Goal: Information Seeking & Learning: Understand process/instructions

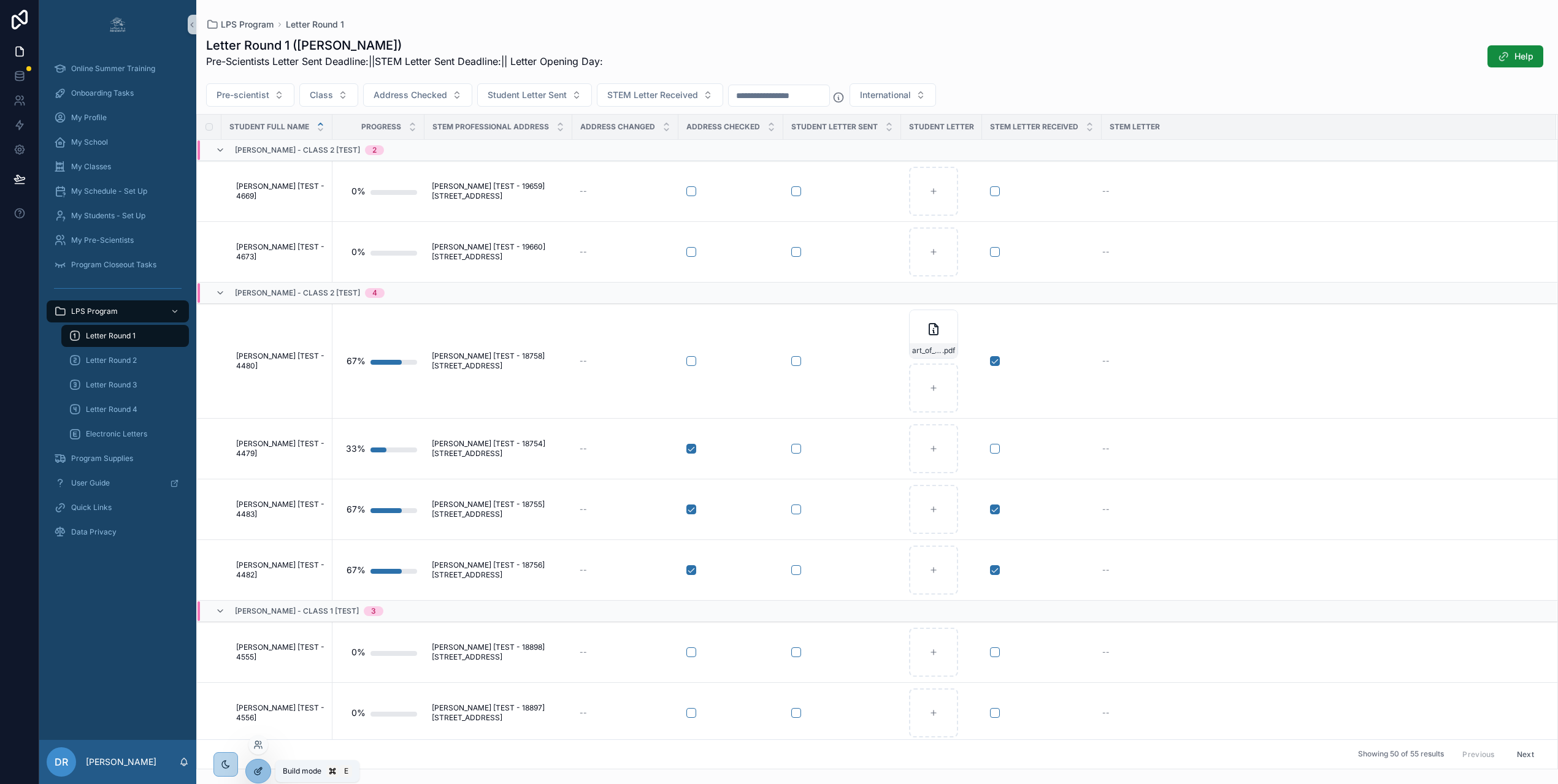
click at [263, 768] on icon at bounding box center [257, 771] width 10 height 10
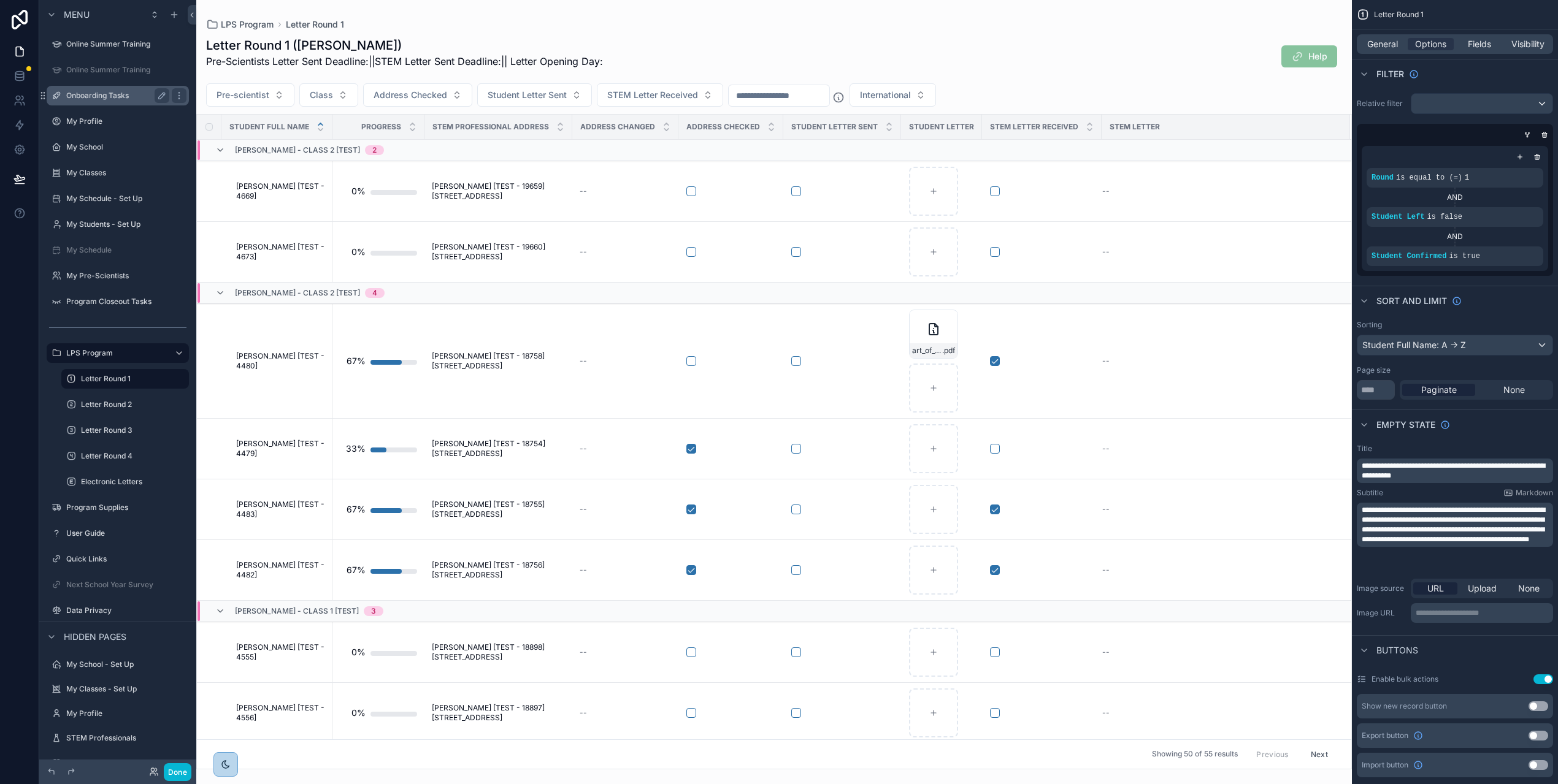
click at [120, 97] on label "Onboarding Tasks" at bounding box center [116, 95] width 98 height 10
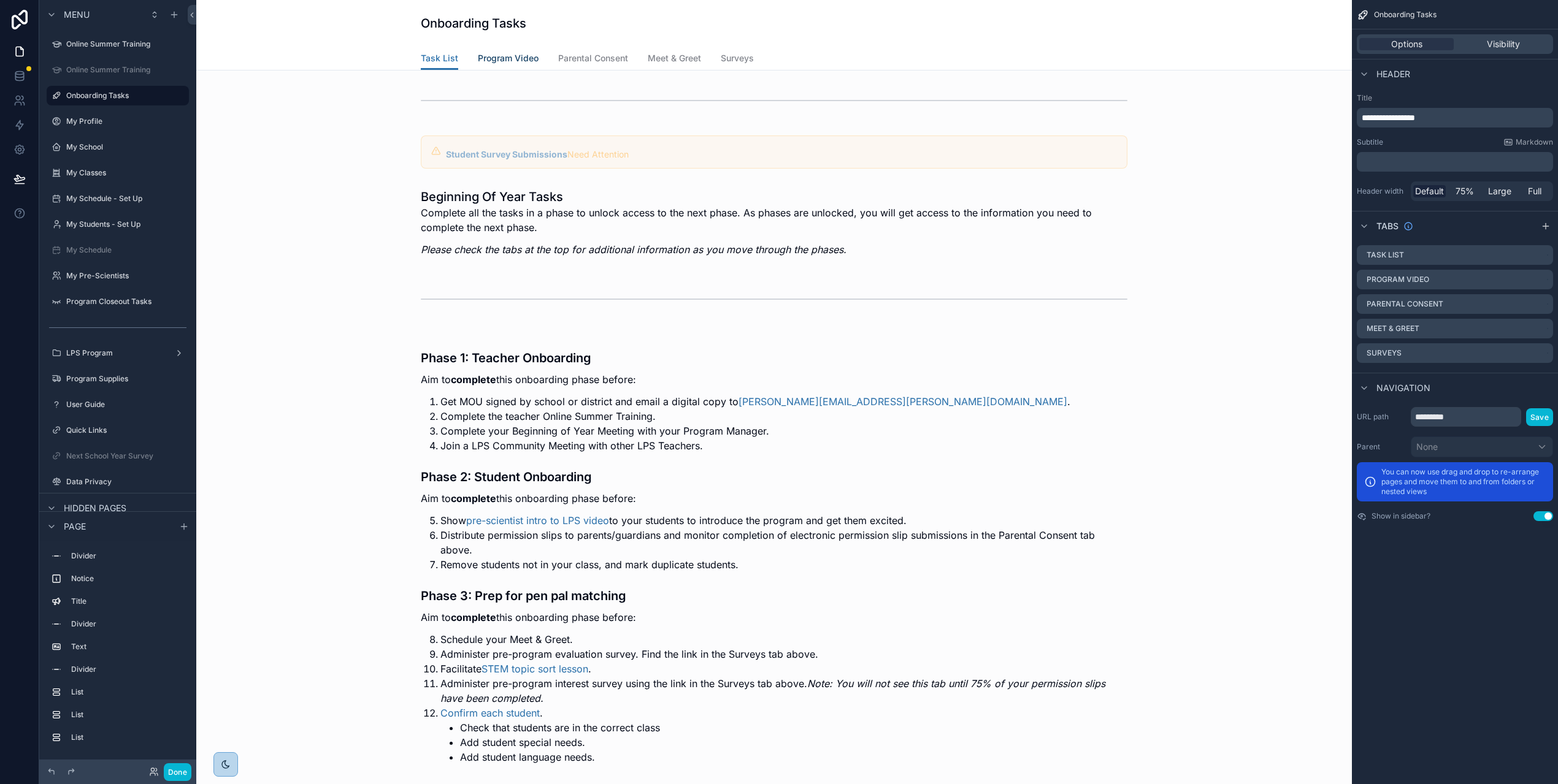
click at [509, 56] on span "Program Video" at bounding box center [508, 59] width 60 height 12
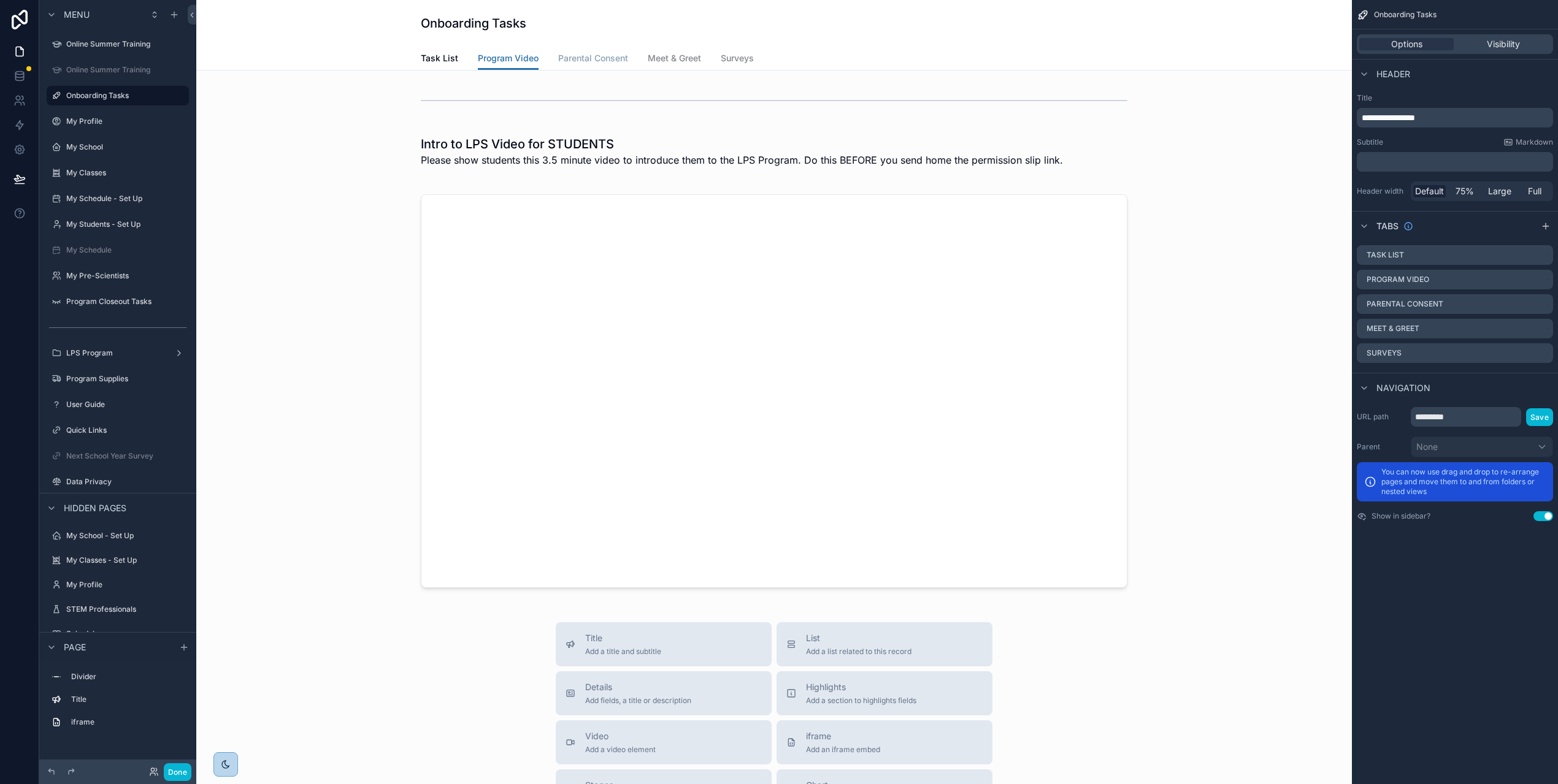
click at [579, 60] on span "Parental Consent" at bounding box center [593, 59] width 70 height 12
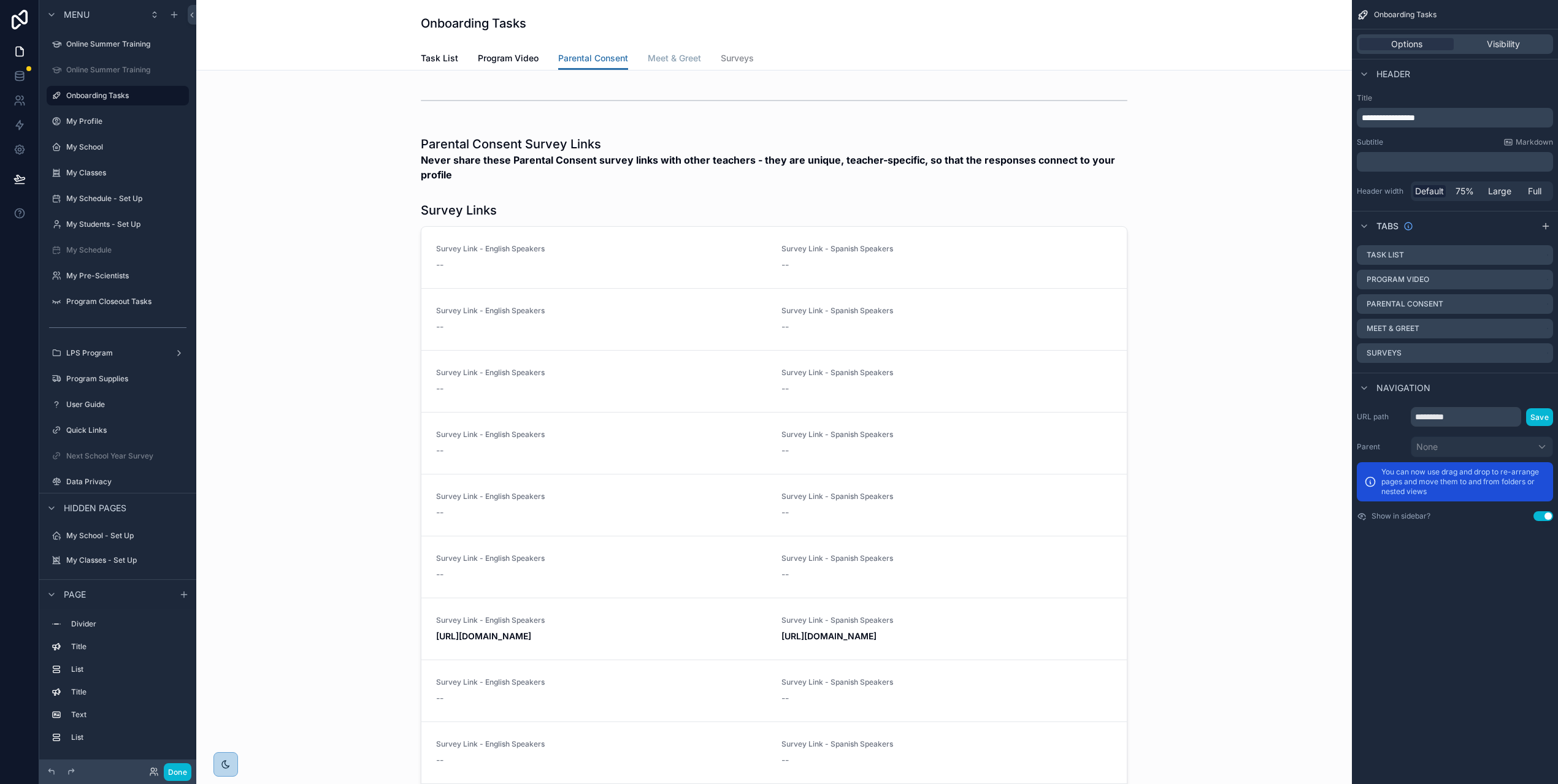
click at [682, 55] on span "Meet & Greet" at bounding box center [674, 59] width 53 height 12
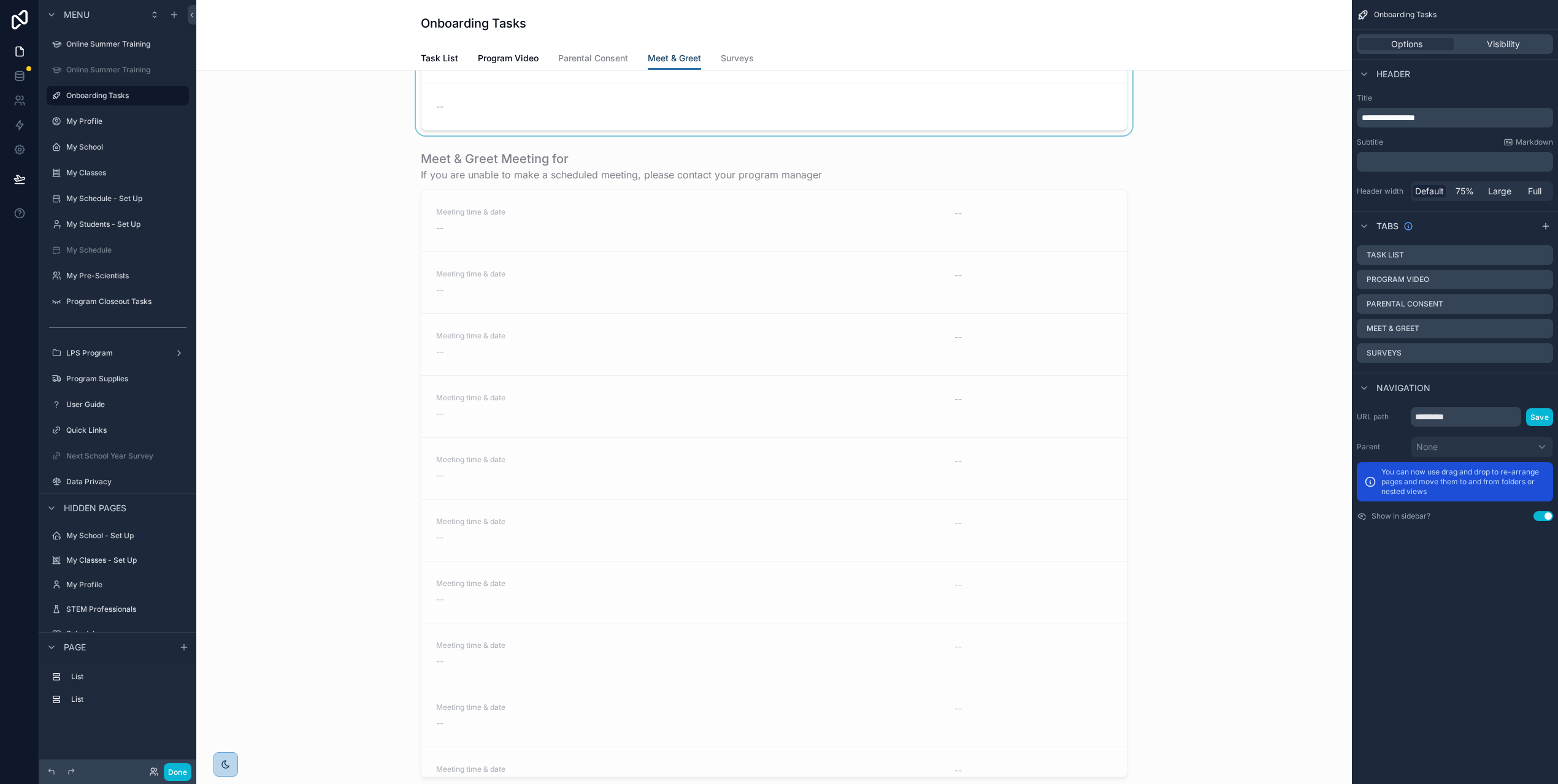
scroll to position [739, 0]
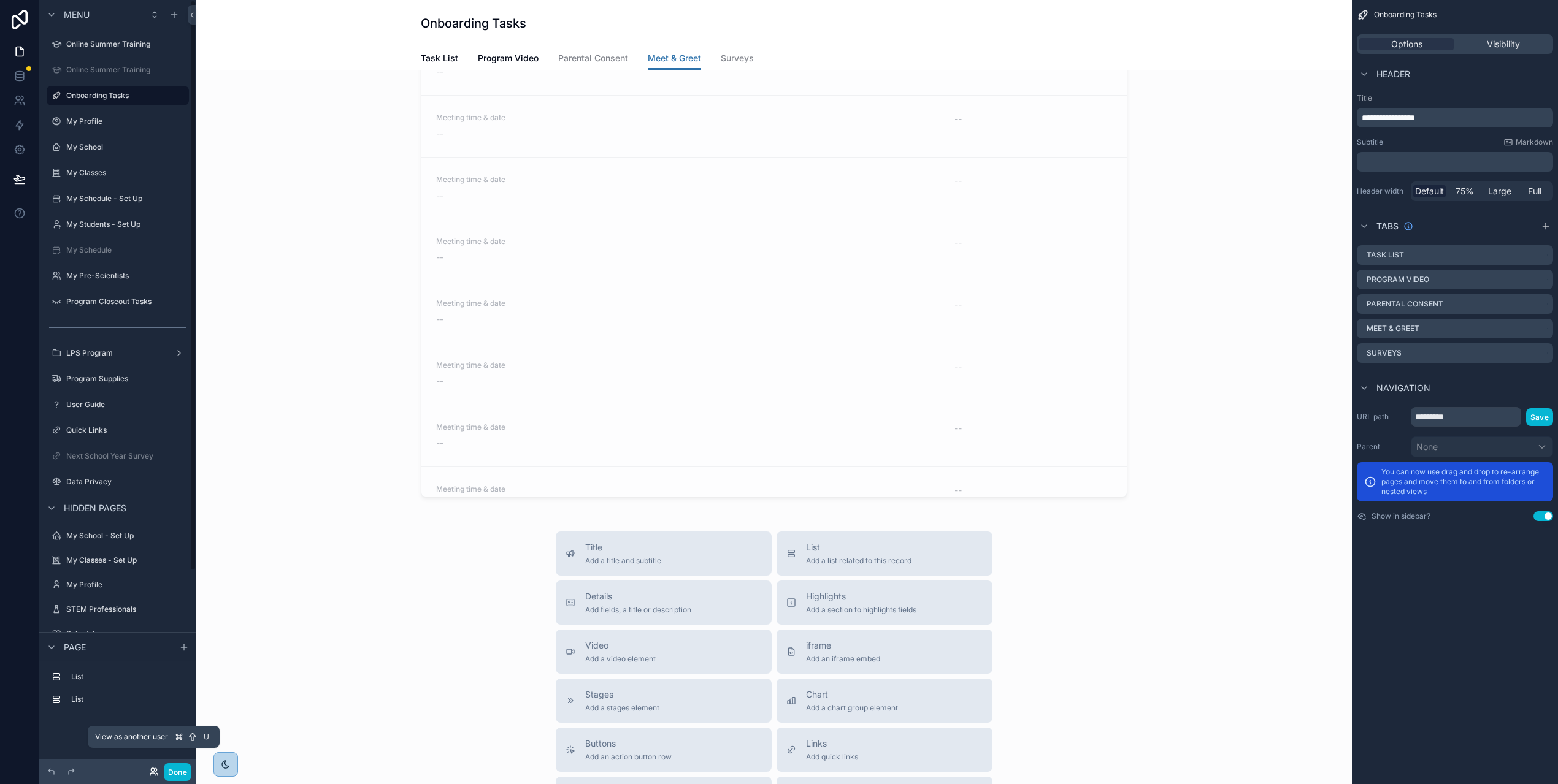
click at [151, 771] on icon at bounding box center [152, 770] width 4 height 4
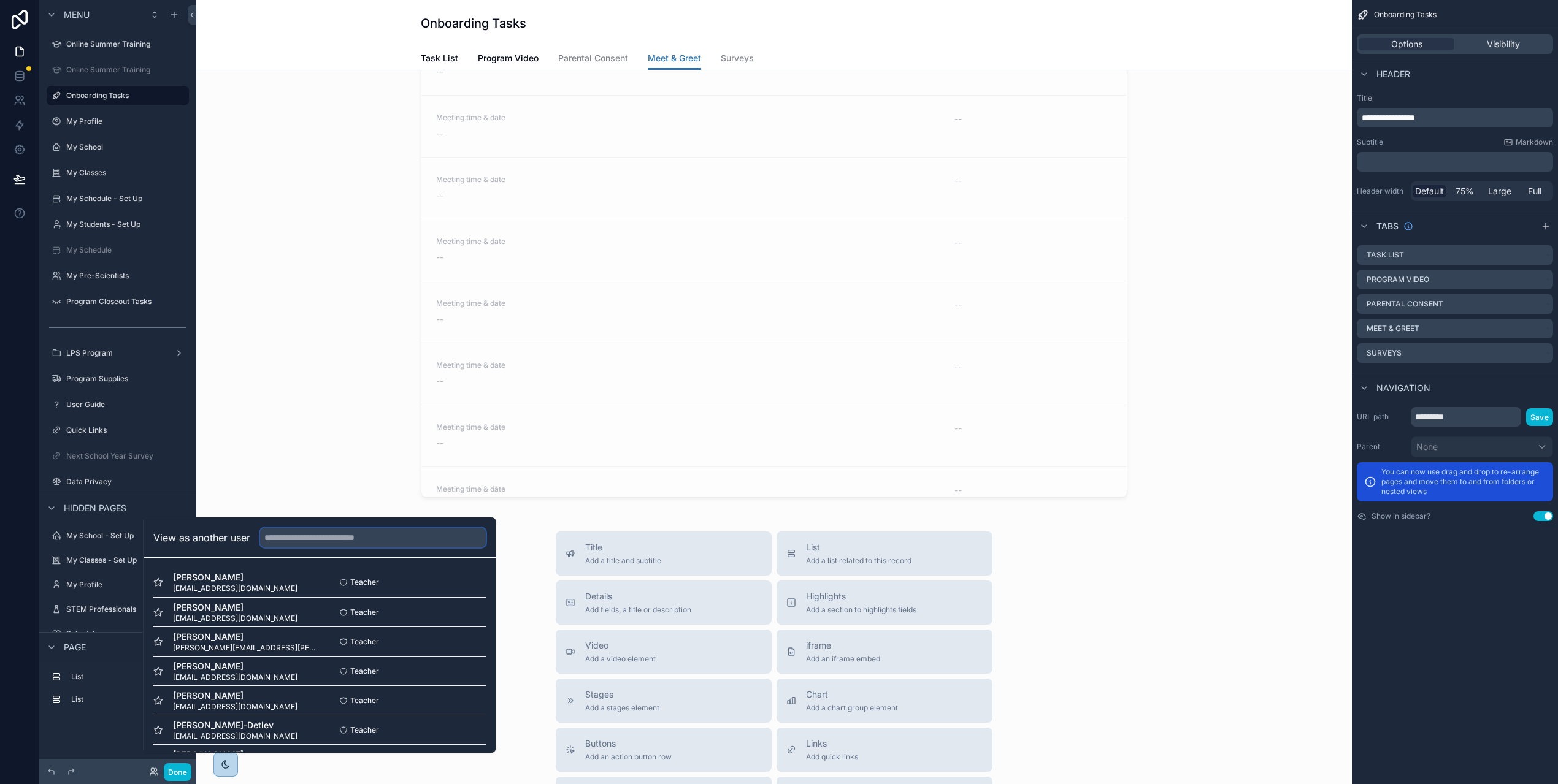
click at [308, 548] on input "text" at bounding box center [373, 537] width 226 height 19
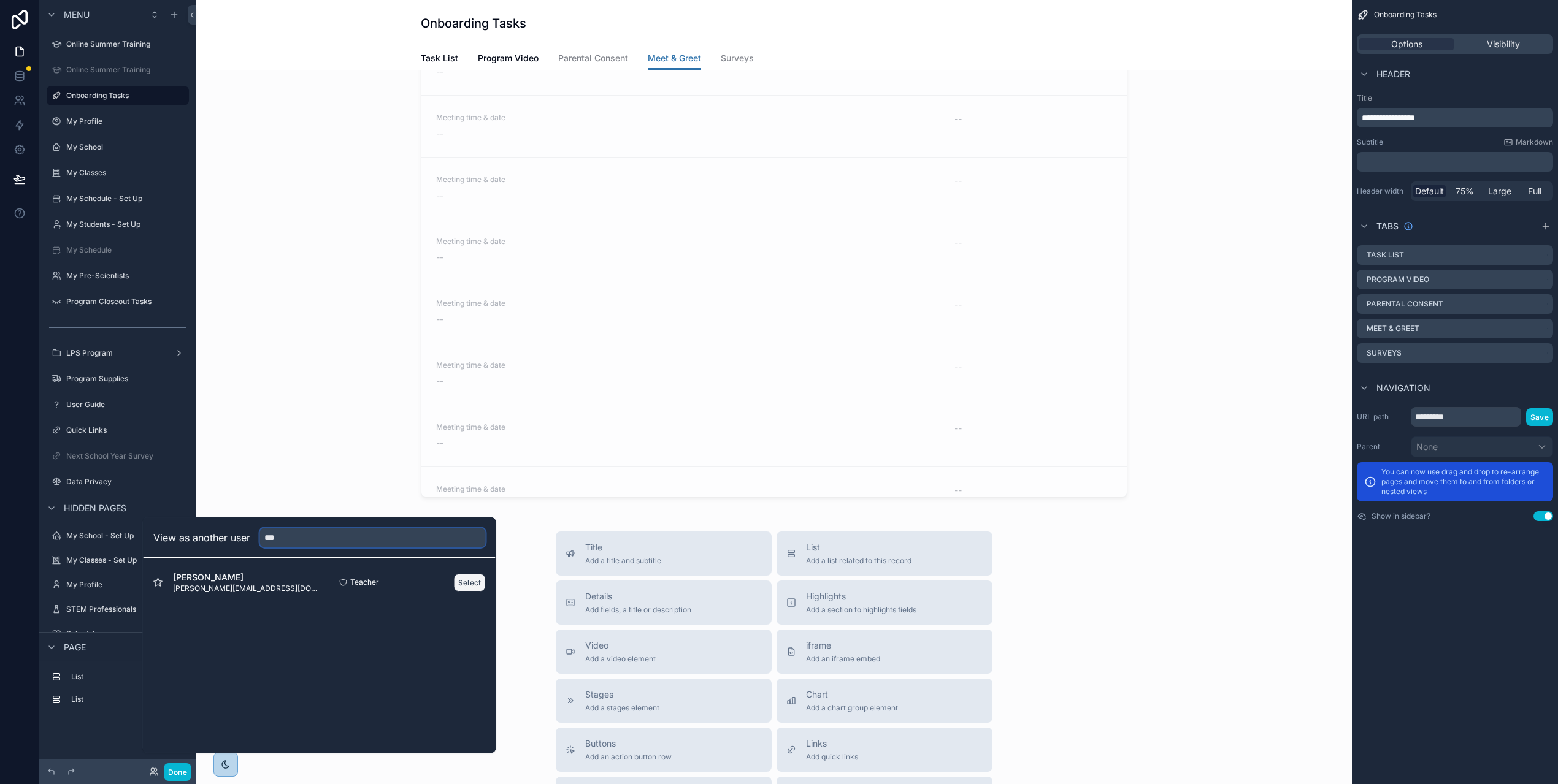
type input "***"
click at [476, 588] on button "Select" at bounding box center [470, 583] width 32 height 18
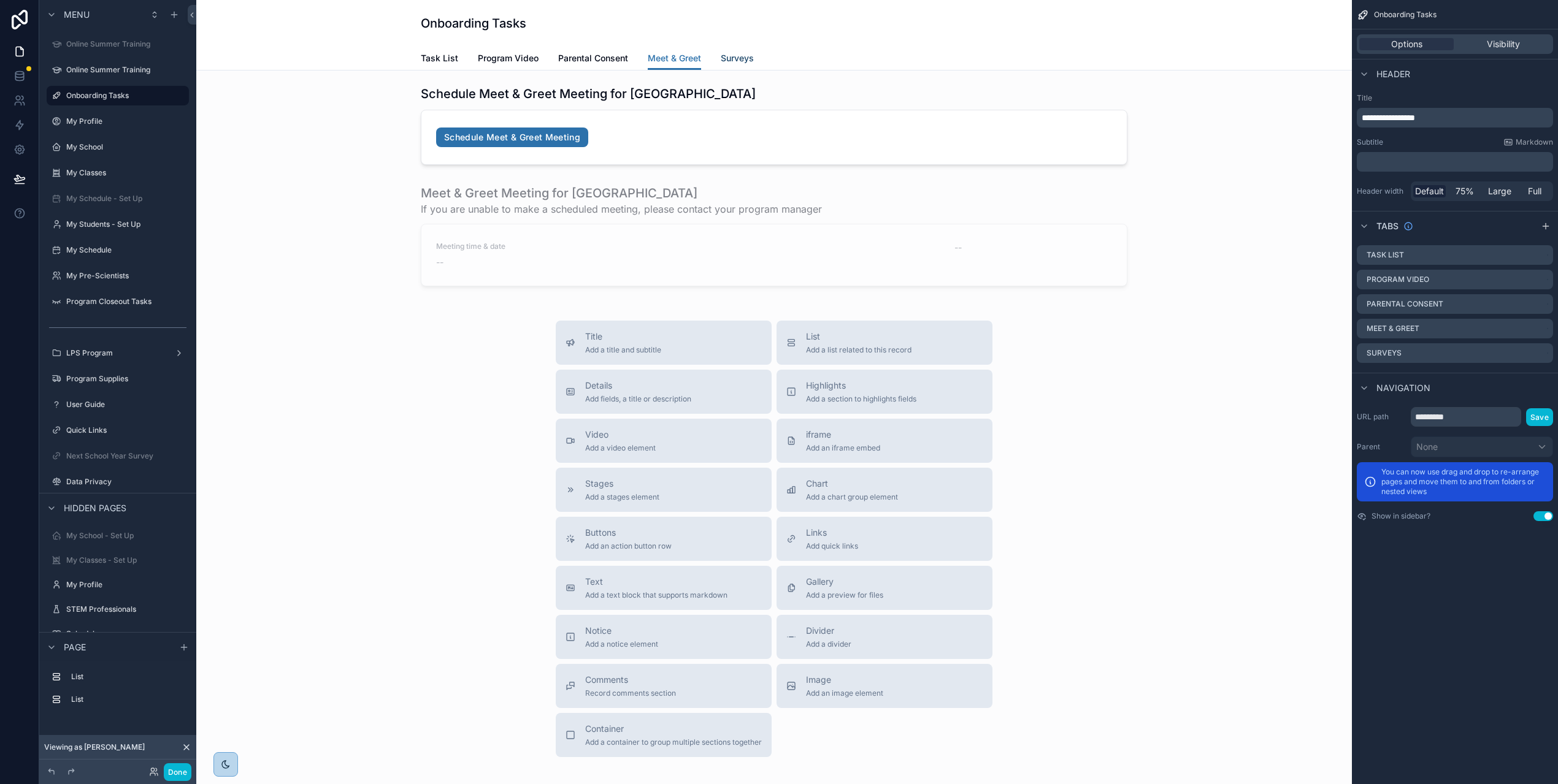
click at [738, 54] on span "Surveys" at bounding box center [737, 59] width 33 height 12
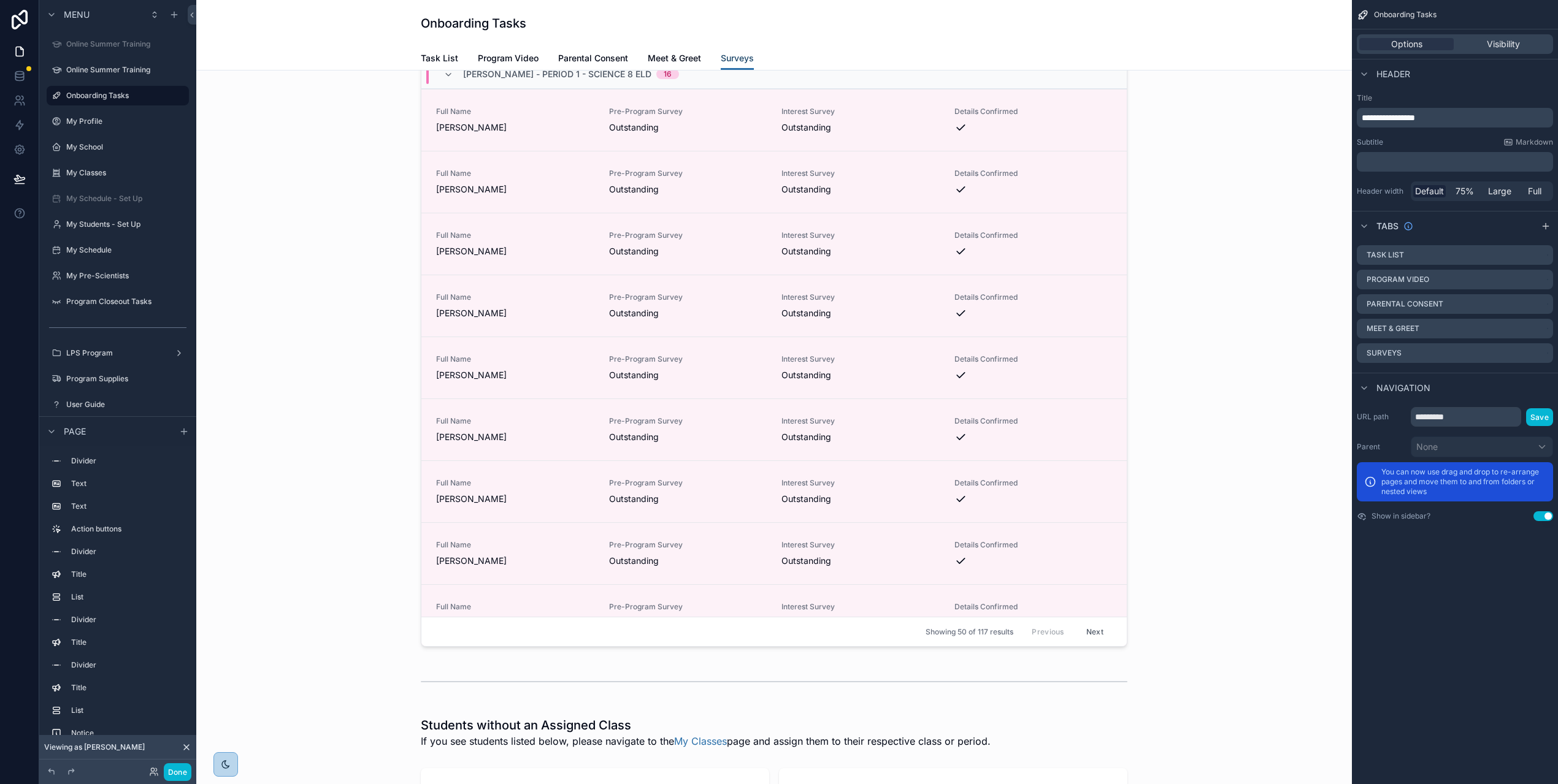
scroll to position [2461, 0]
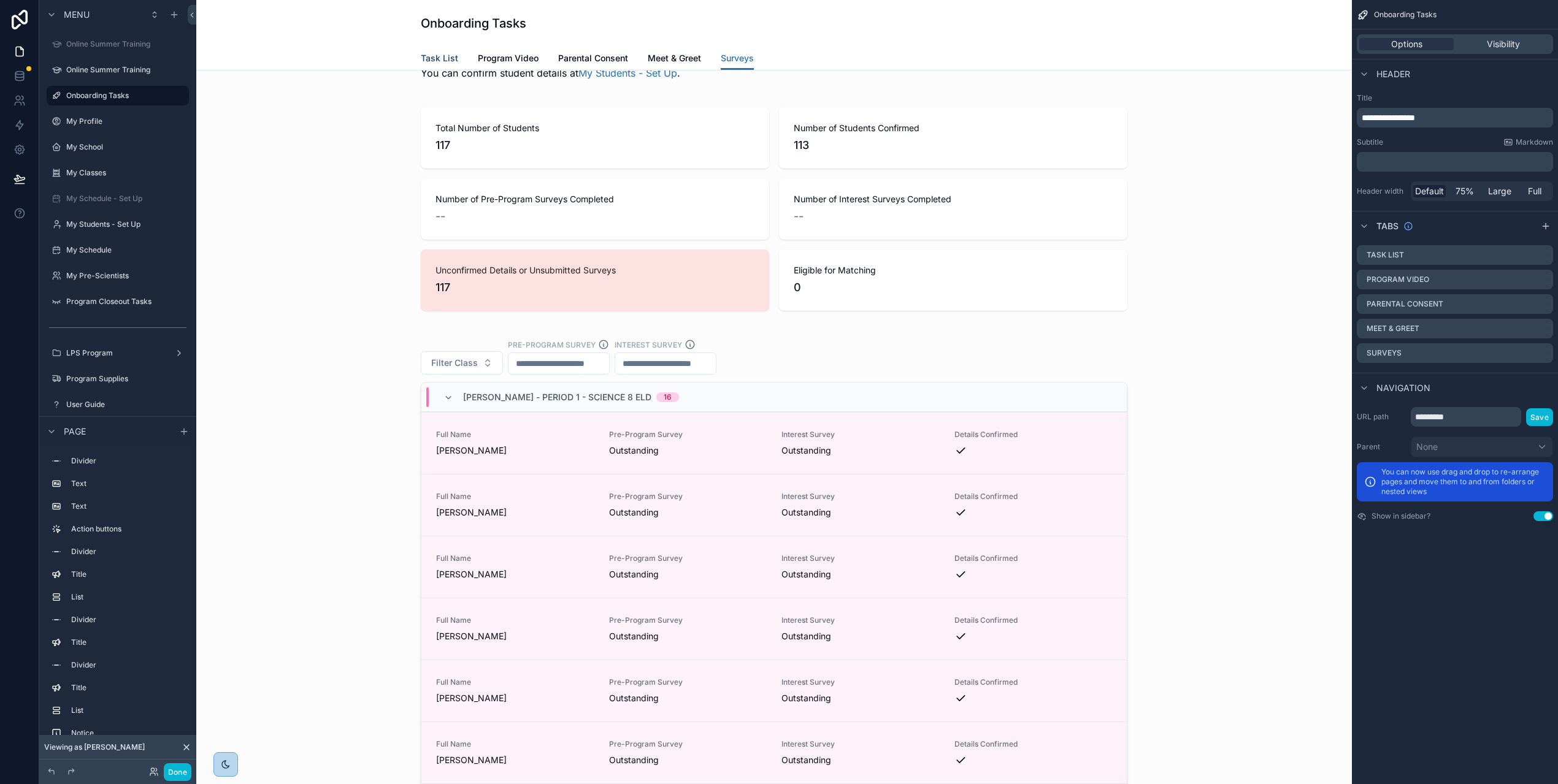
click at [452, 58] on span "Task List" at bounding box center [439, 59] width 38 height 12
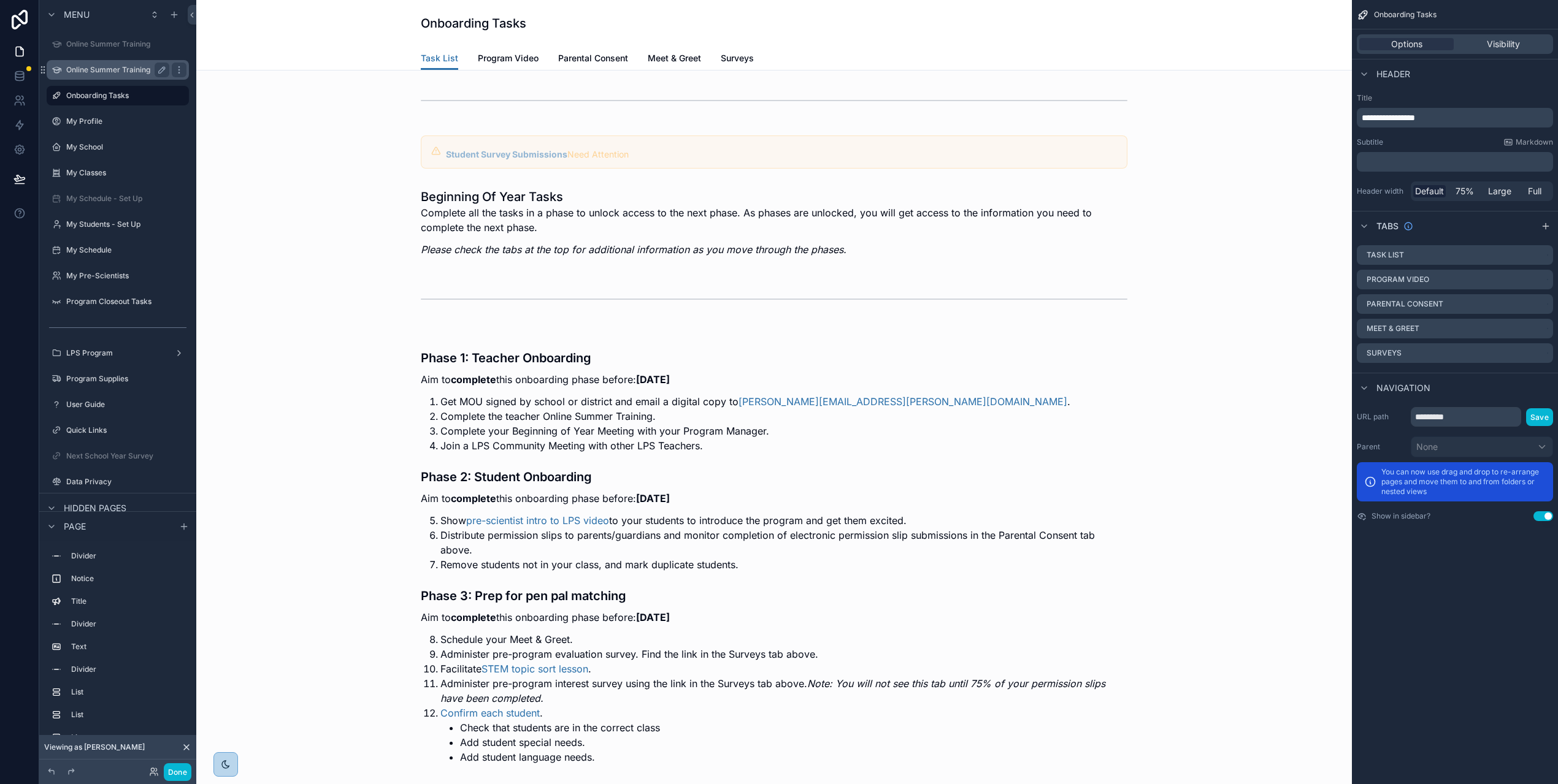
click at [131, 64] on div "Online Summer Training" at bounding box center [118, 69] width 103 height 15
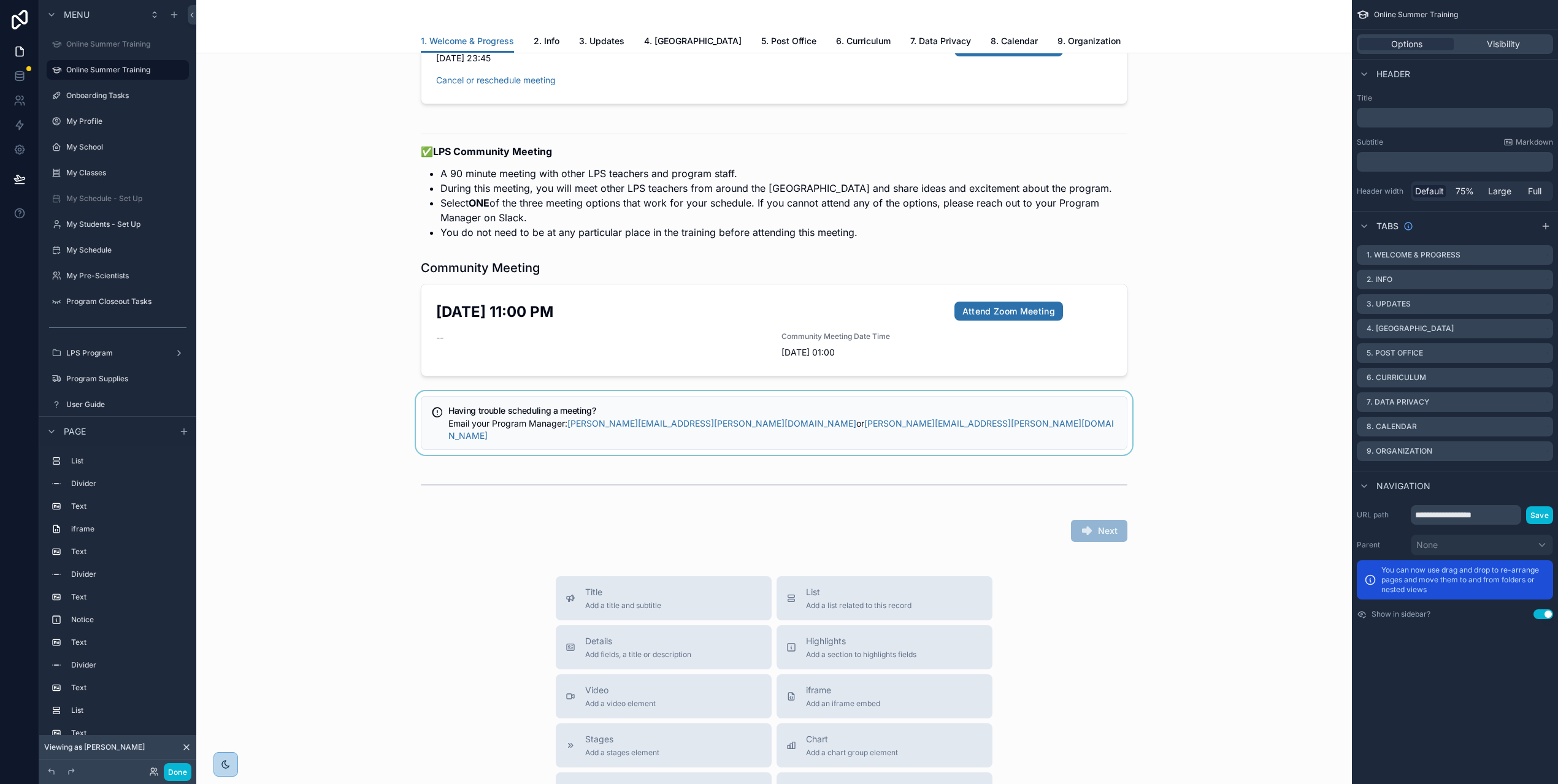
scroll to position [2292, 0]
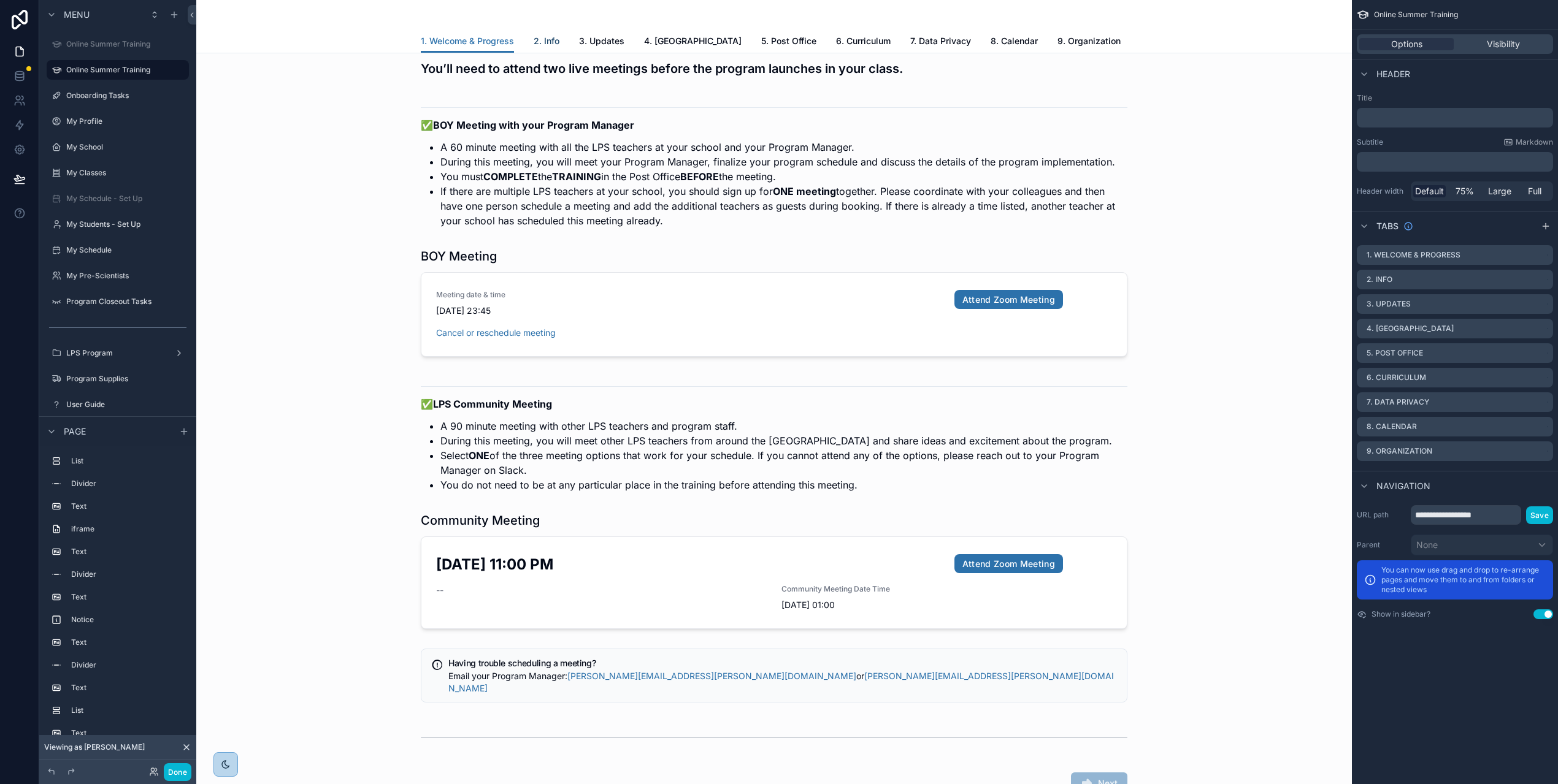
click at [551, 39] on span "2. Info" at bounding box center [546, 41] width 25 height 12
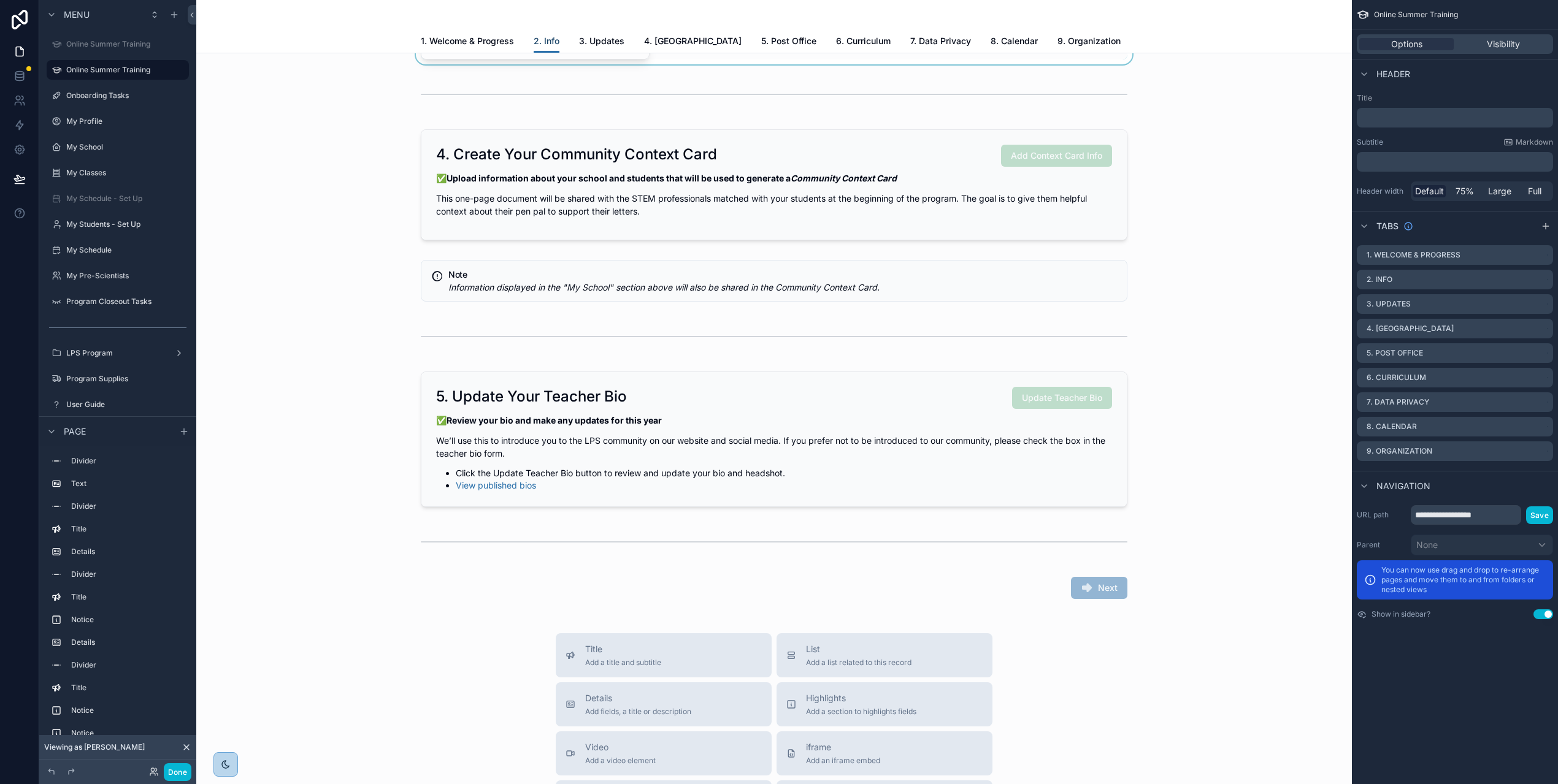
scroll to position [1527, 0]
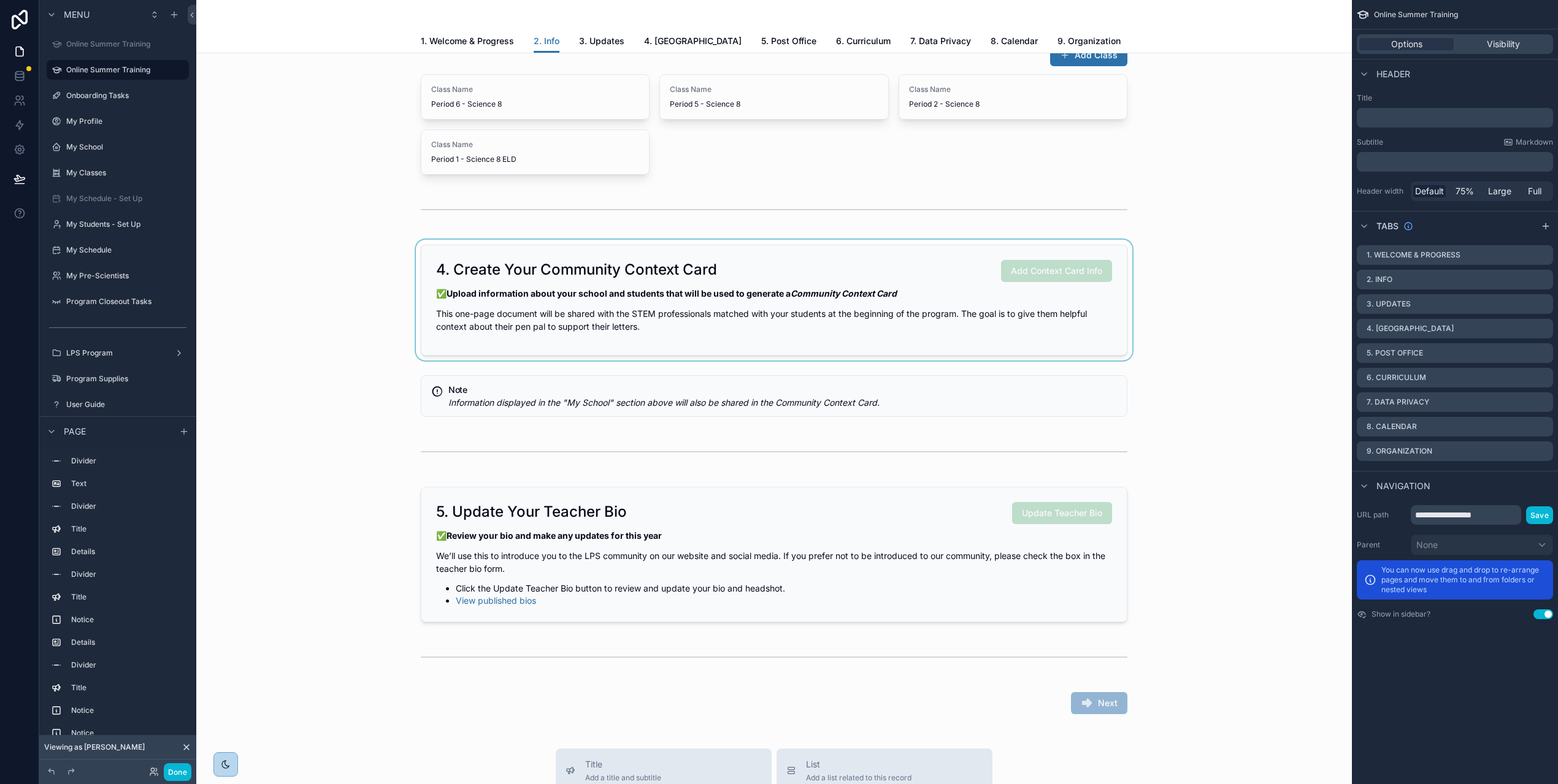
click at [459, 256] on div "scrollable content" at bounding box center [774, 300] width 1136 height 121
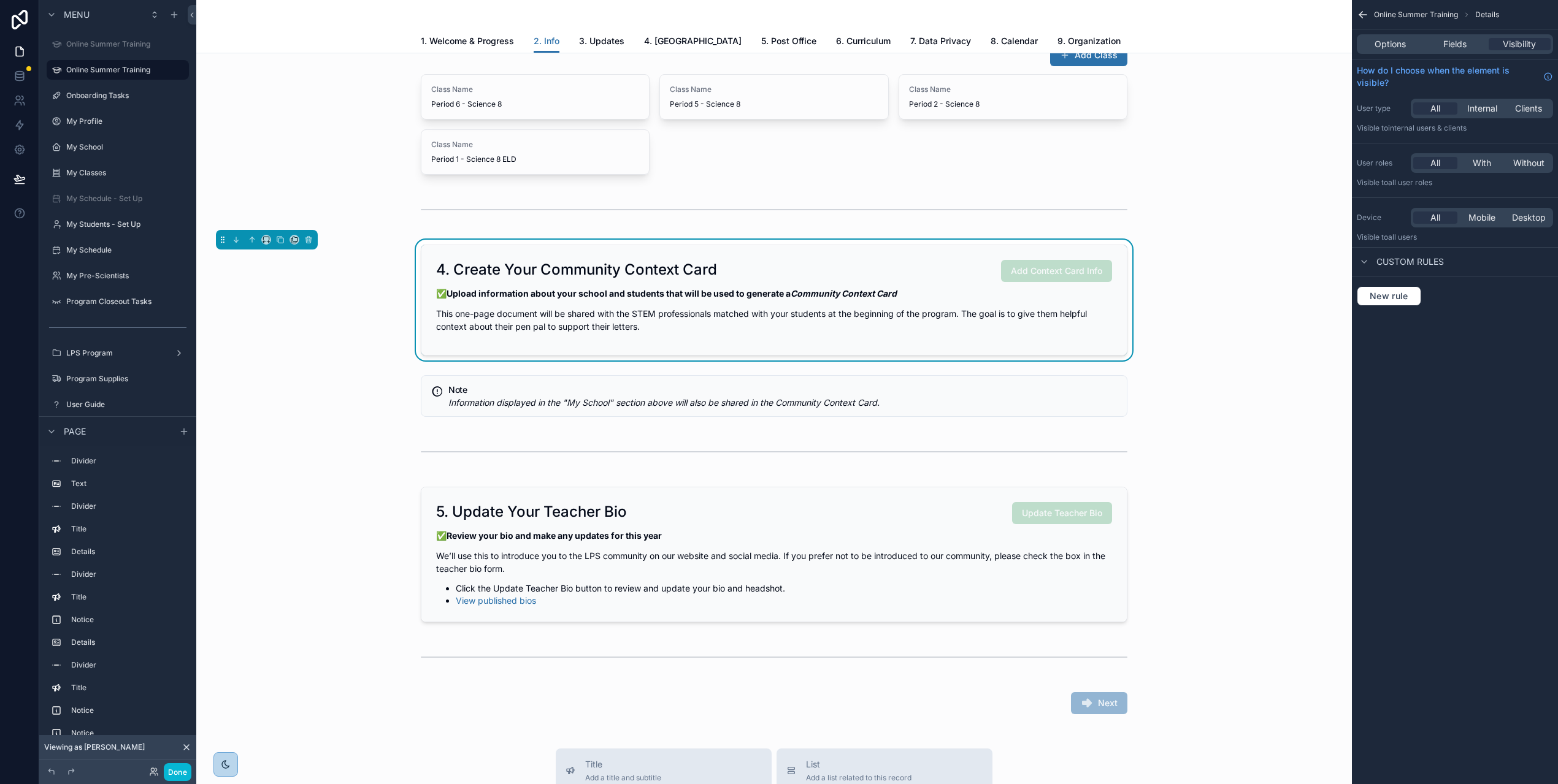
click at [966, 300] on p "✅ Upload information about your school and students that will be used to genera…" at bounding box center [774, 293] width 676 height 13
click at [1028, 276] on span "Add Context Card Info" at bounding box center [1056, 270] width 111 height 10
click at [1463, 46] on span "Fields" at bounding box center [1455, 44] width 24 height 12
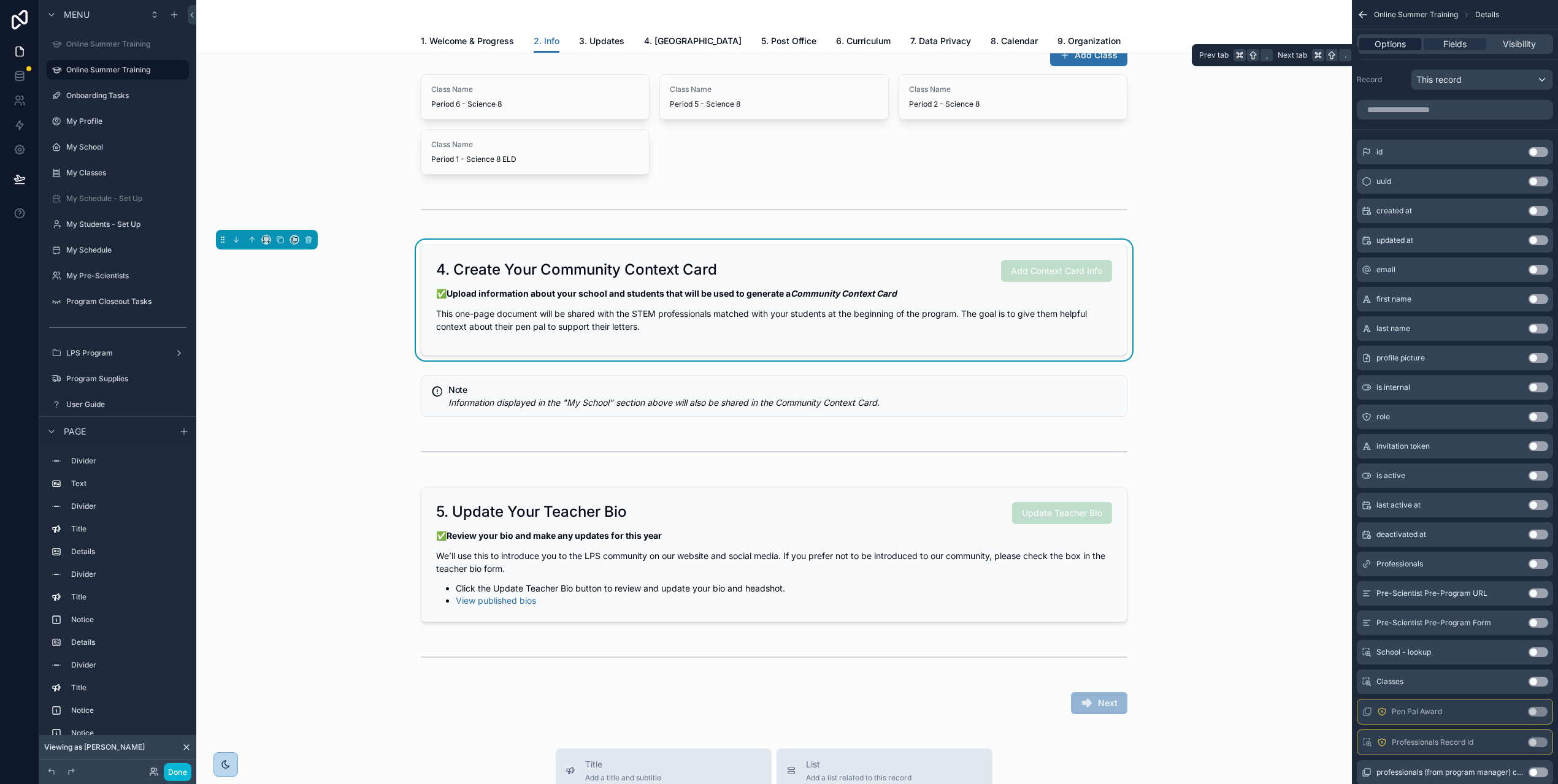
click at [1386, 49] on span "Options" at bounding box center [1390, 44] width 32 height 12
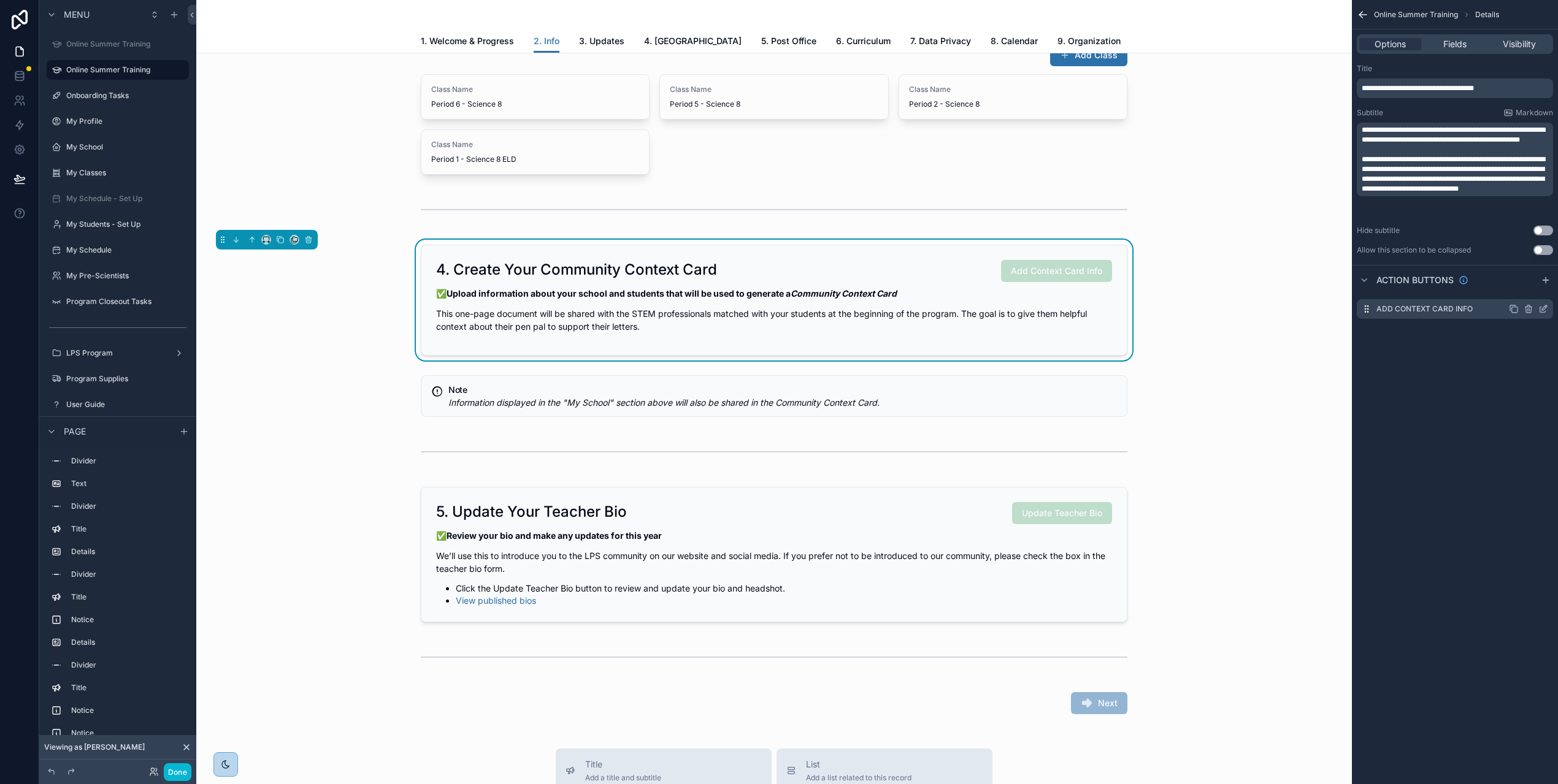
click at [1547, 308] on icon "scrollable content" at bounding box center [1545, 308] width 5 height 5
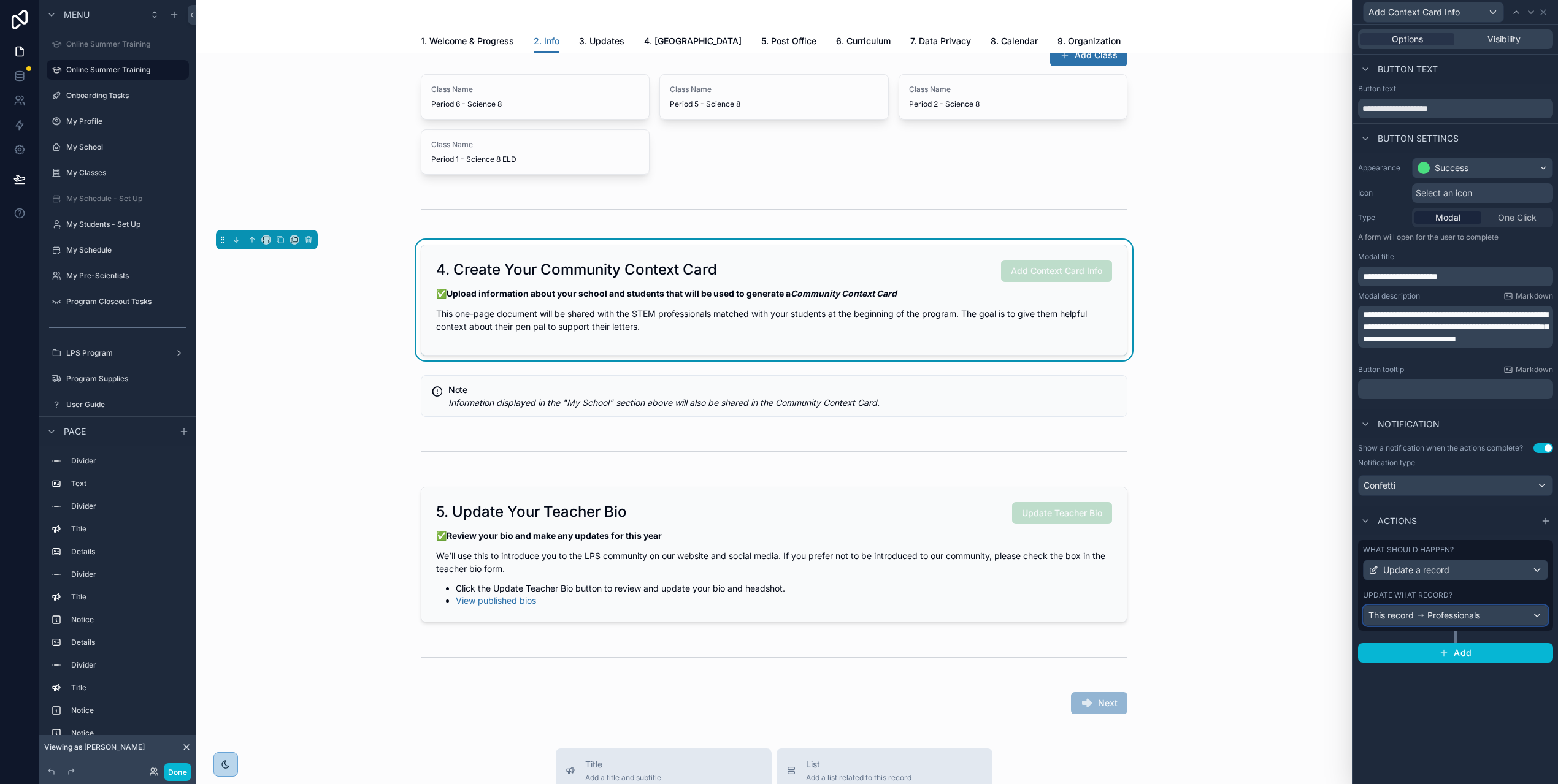
click at [1463, 617] on span "Professionals" at bounding box center [1454, 616] width 53 height 12
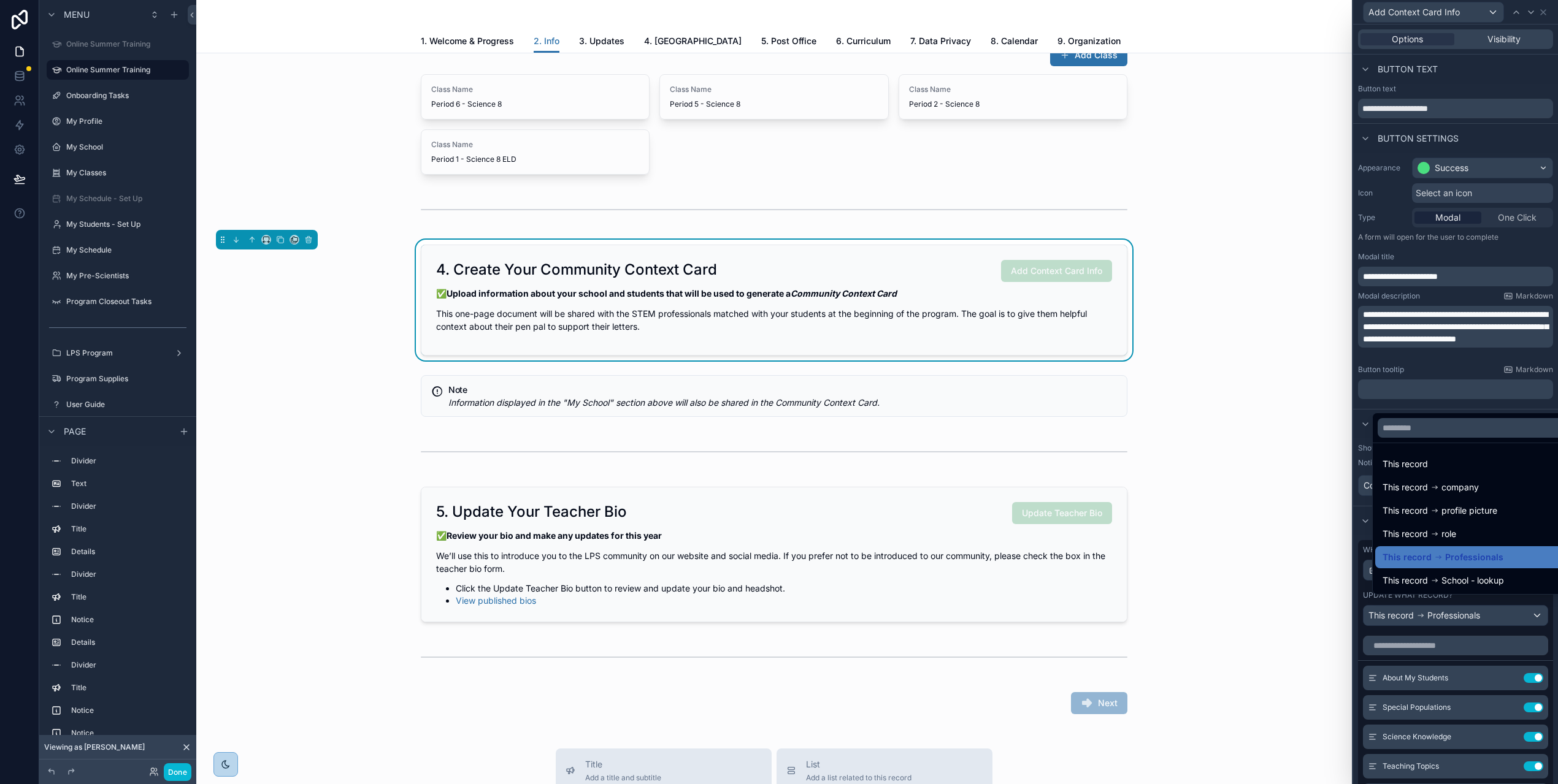
click at [1466, 564] on span "Professionals" at bounding box center [1474, 557] width 59 height 15
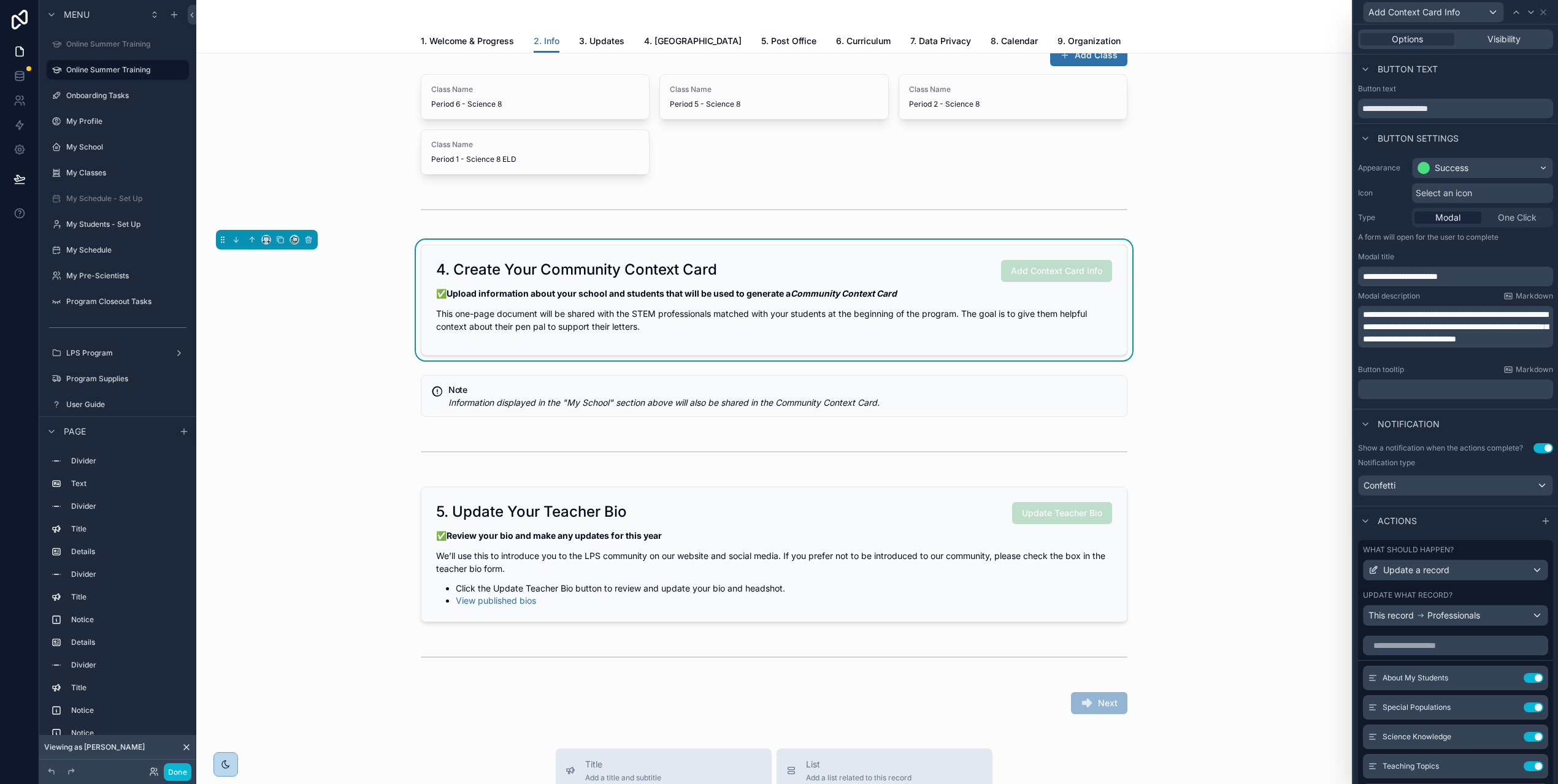
click at [1451, 517] on div "Actions" at bounding box center [1456, 521] width 205 height 30
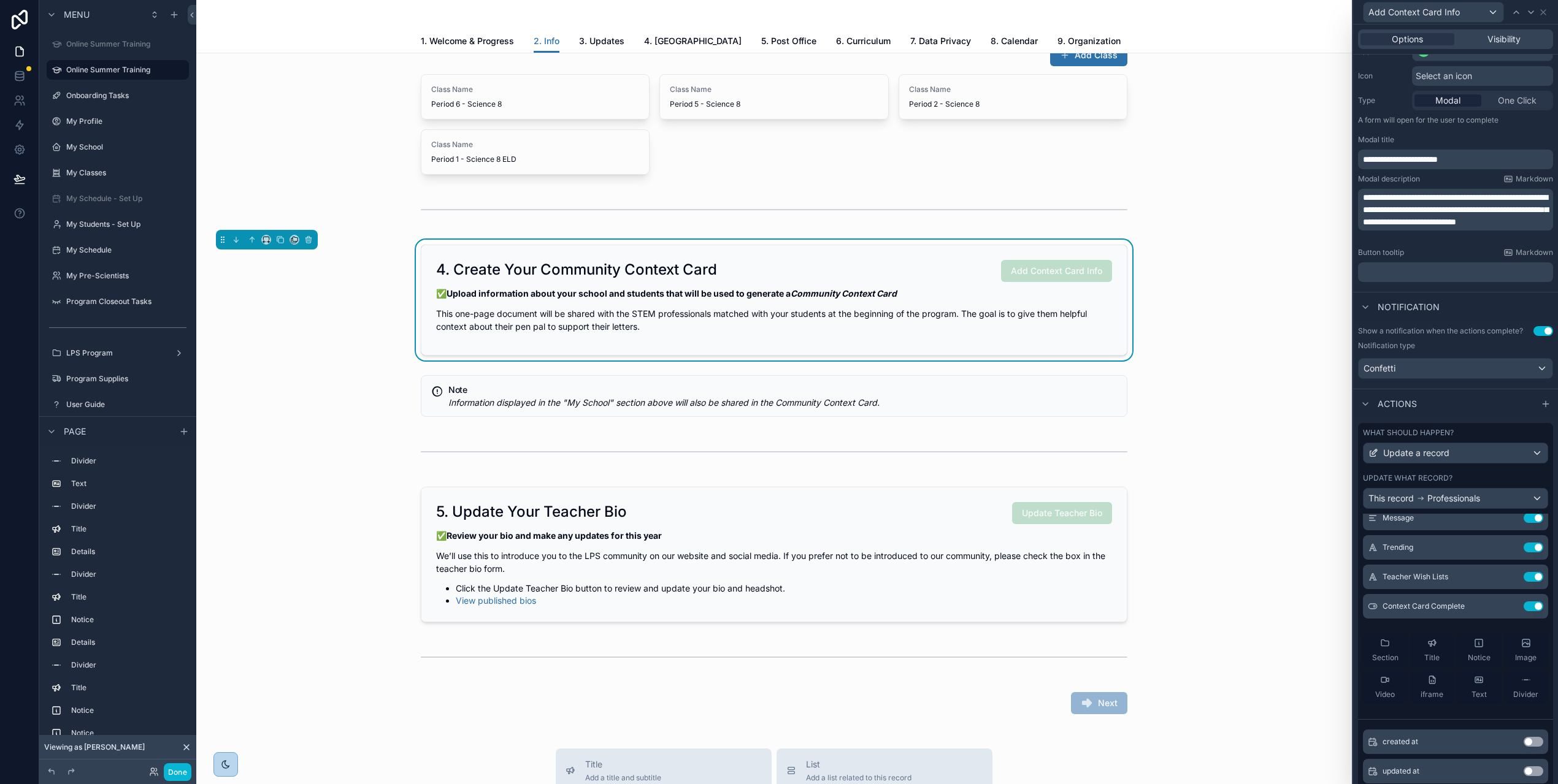
scroll to position [258, 0]
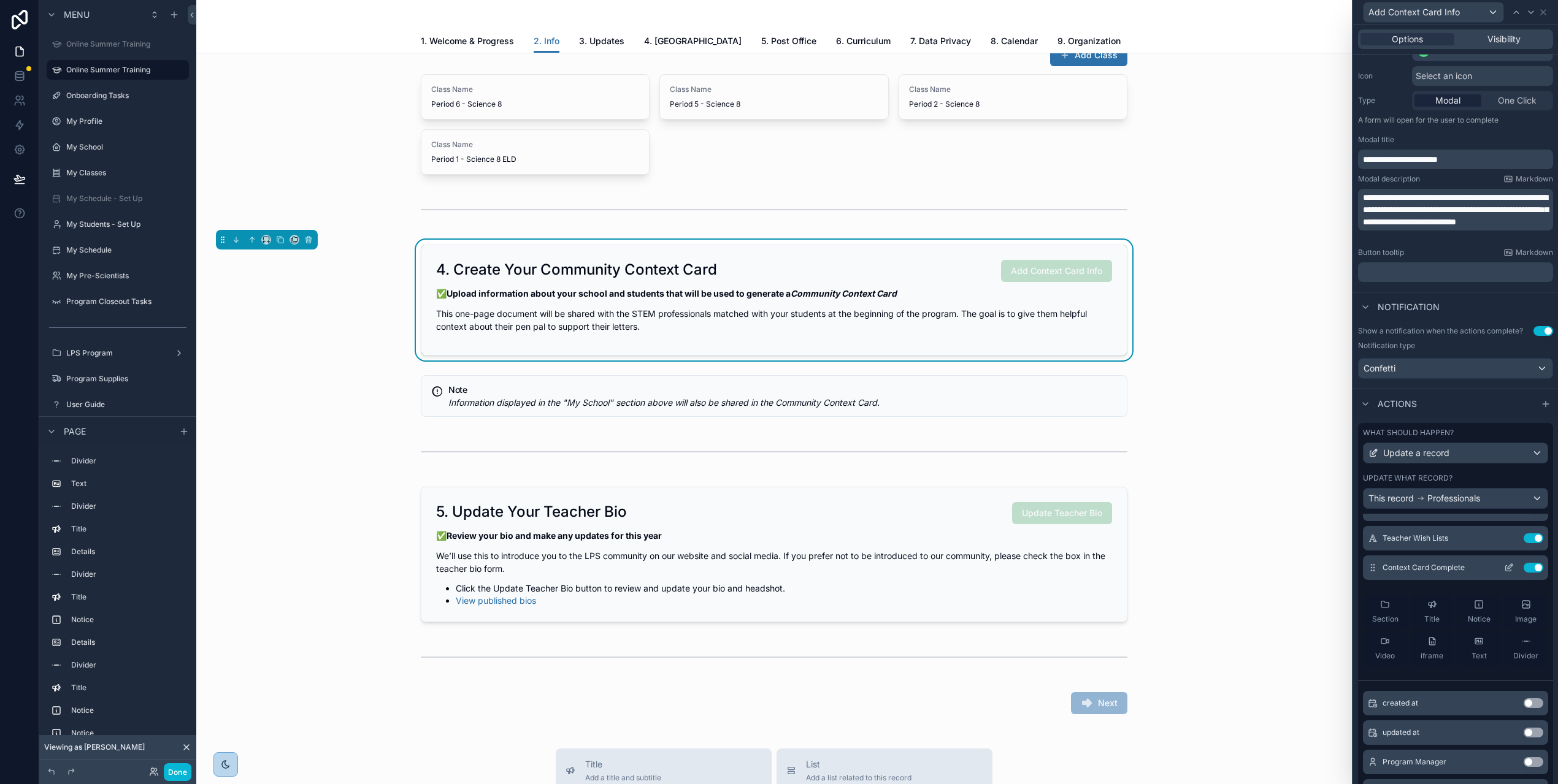
click at [1504, 568] on icon at bounding box center [1508, 567] width 10 height 10
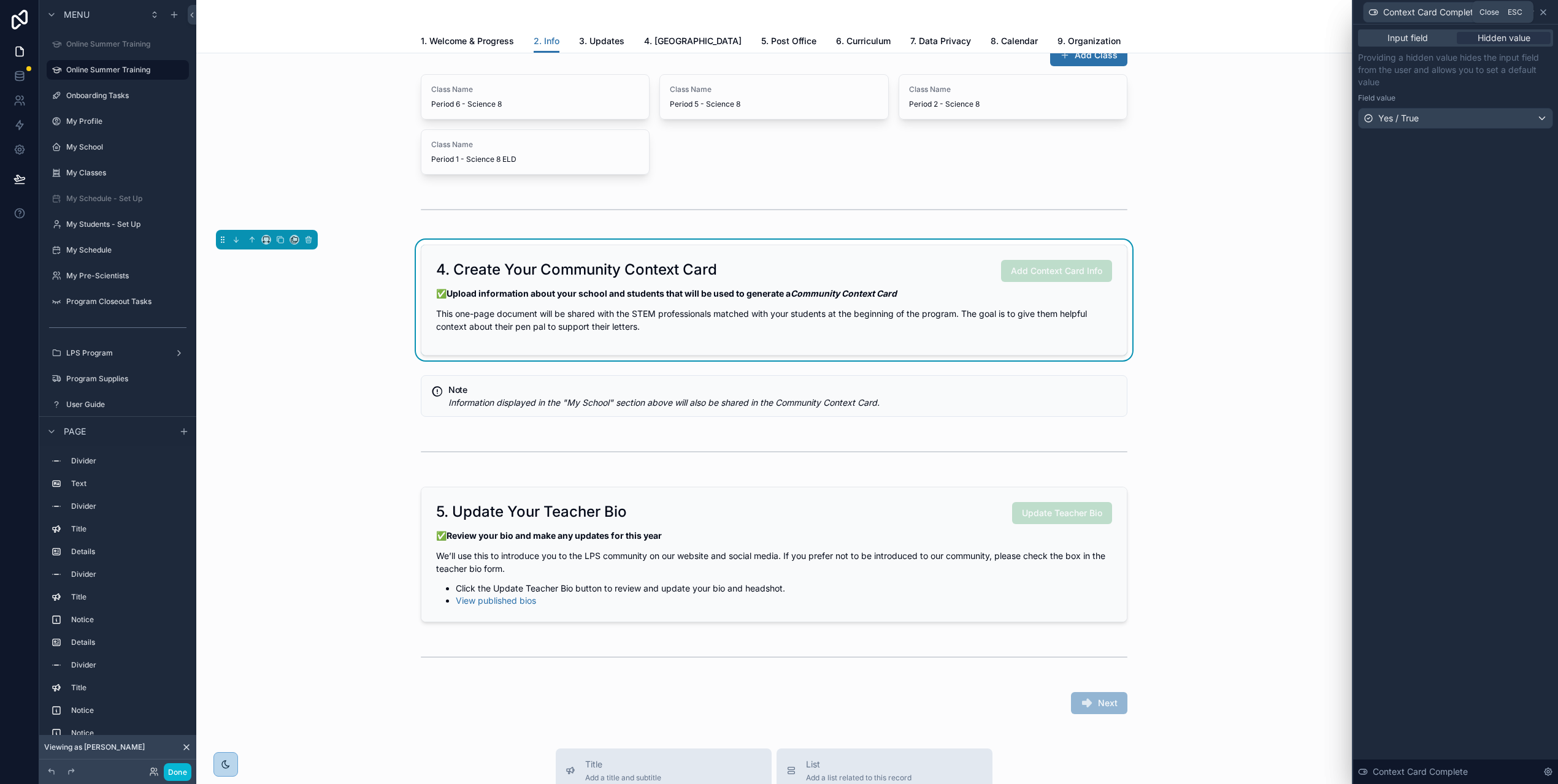
click at [1548, 16] on icon at bounding box center [1542, 11] width 10 height 10
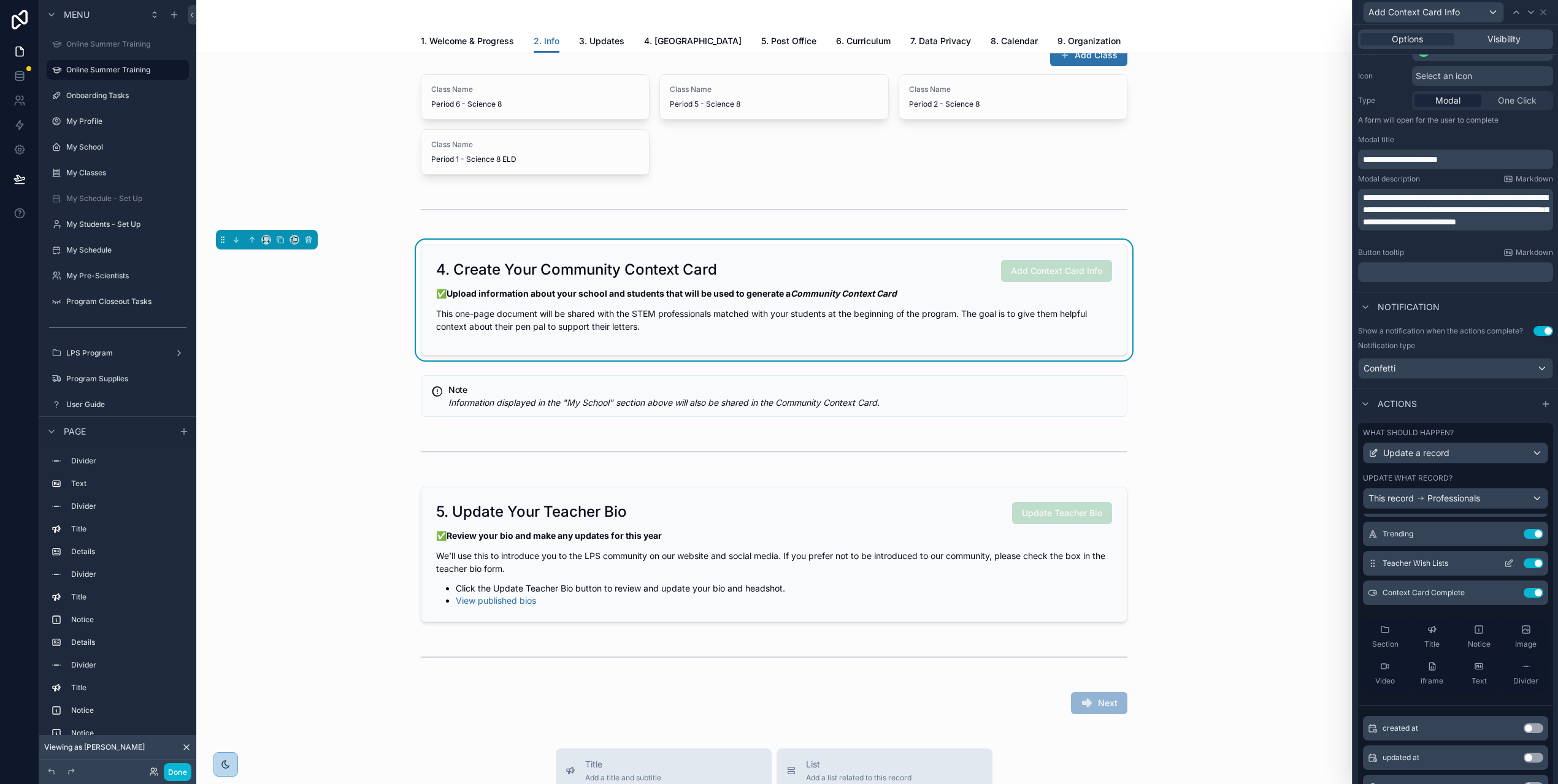
scroll to position [206, 0]
click at [19, 128] on icon at bounding box center [19, 125] width 7 height 10
